Goal: Task Accomplishment & Management: Use online tool/utility

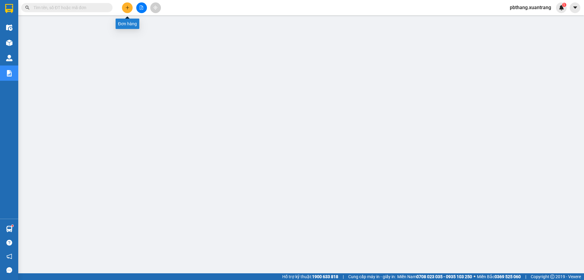
click at [129, 9] on icon "plus" at bounding box center [127, 7] width 4 height 4
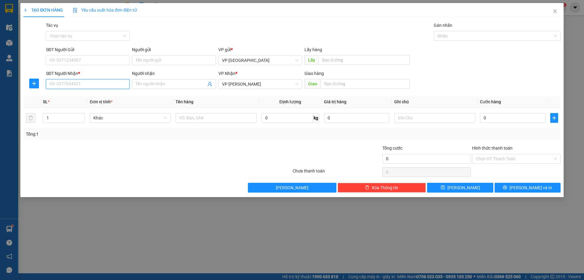
click at [120, 85] on input "SĐT Người Nhận *" at bounding box center [88, 84] width 84 height 10
click at [76, 98] on div "0975766000 - [PERSON_NAME] răng" at bounding box center [88, 96] width 76 height 7
type input "0975766000"
type input "cường răng"
type input "0975766000"
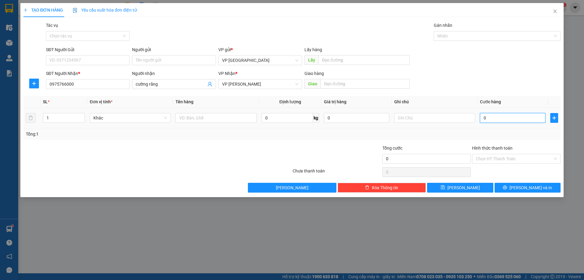
click at [491, 121] on input "0" at bounding box center [512, 118] width 65 height 10
type input "5"
type input "50"
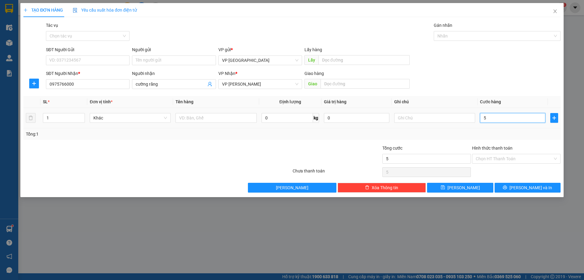
type input "50"
type input "50.000"
click at [498, 155] on input "Hình thức thanh toán" at bounding box center [514, 158] width 77 height 9
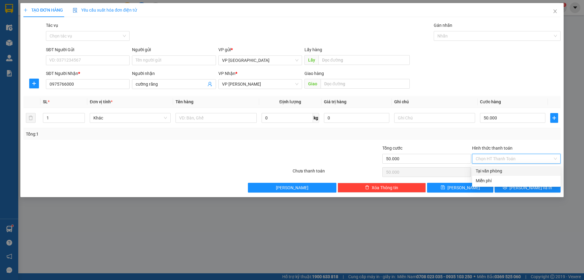
click at [498, 172] on div "Tại văn phòng" at bounding box center [516, 170] width 81 height 7
type input "0"
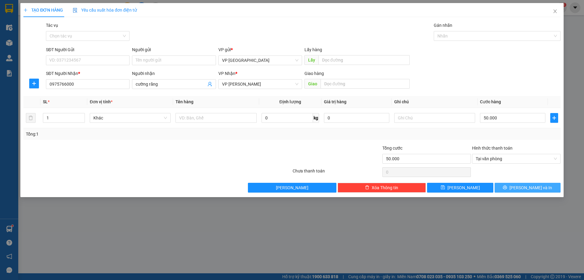
click at [504, 183] on button "[PERSON_NAME] và In" at bounding box center [528, 188] width 66 height 10
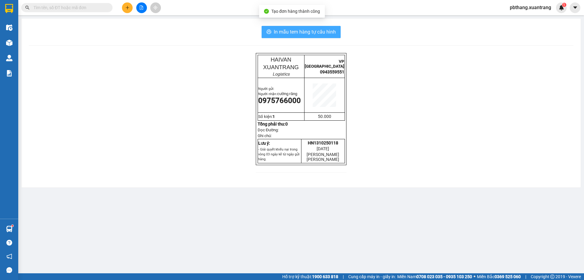
click at [329, 29] on span "In mẫu tem hàng tự cấu hình" at bounding box center [305, 32] width 62 height 8
